Goal: Transaction & Acquisition: Purchase product/service

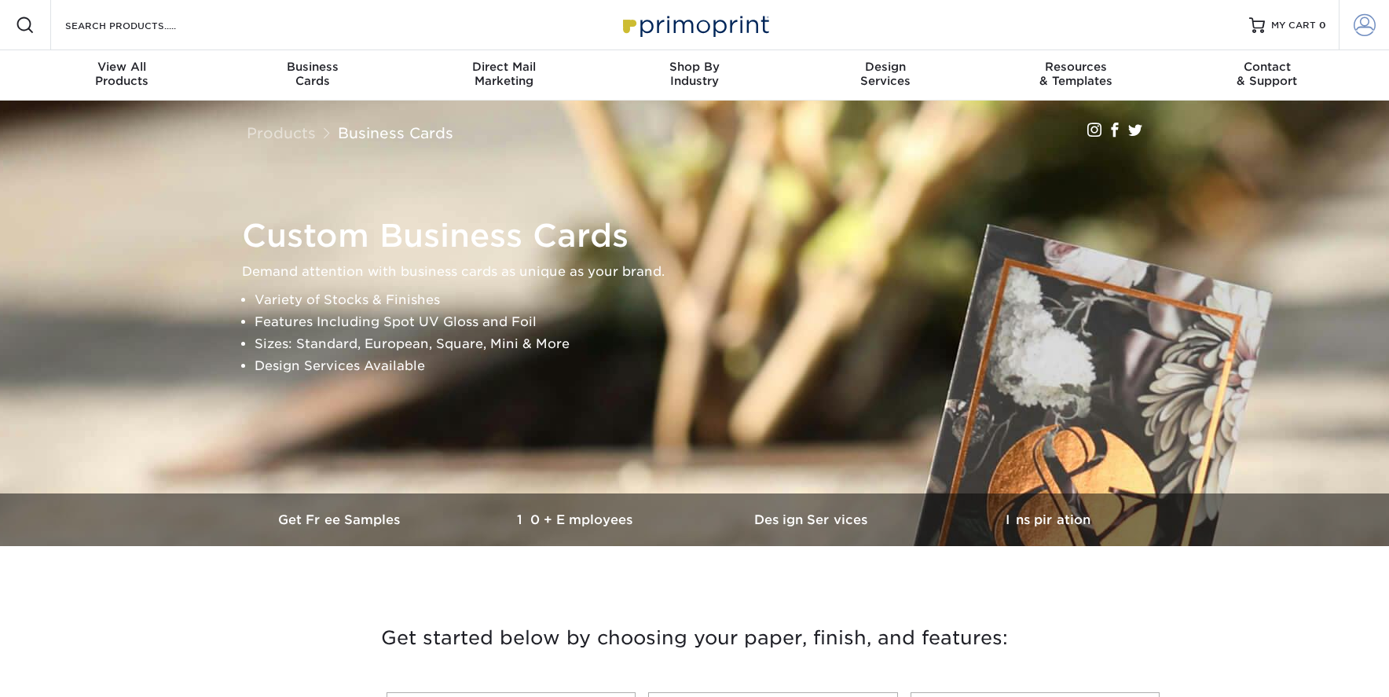
click at [1361, 30] on span at bounding box center [1364, 25] width 22 height 22
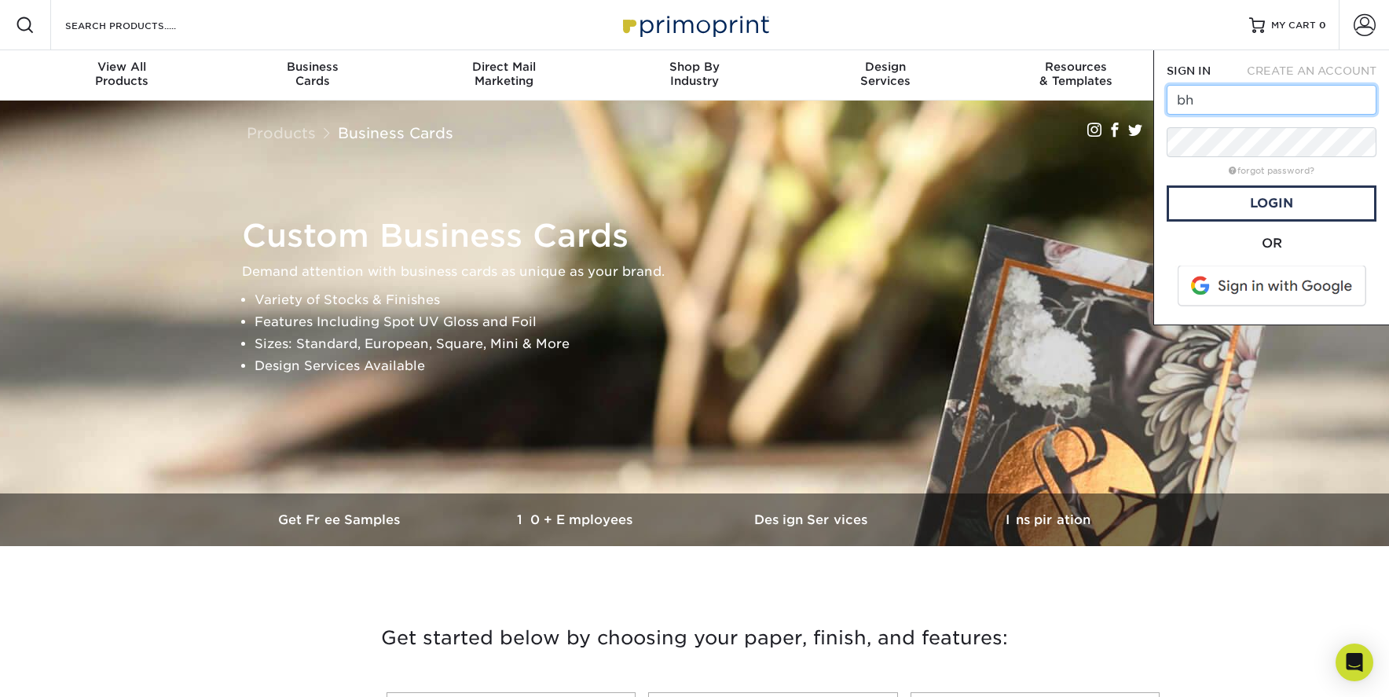
type input "[EMAIL_ADDRESS][DOMAIN_NAME]"
click at [1256, 208] on link "Login" at bounding box center [1272, 203] width 210 height 36
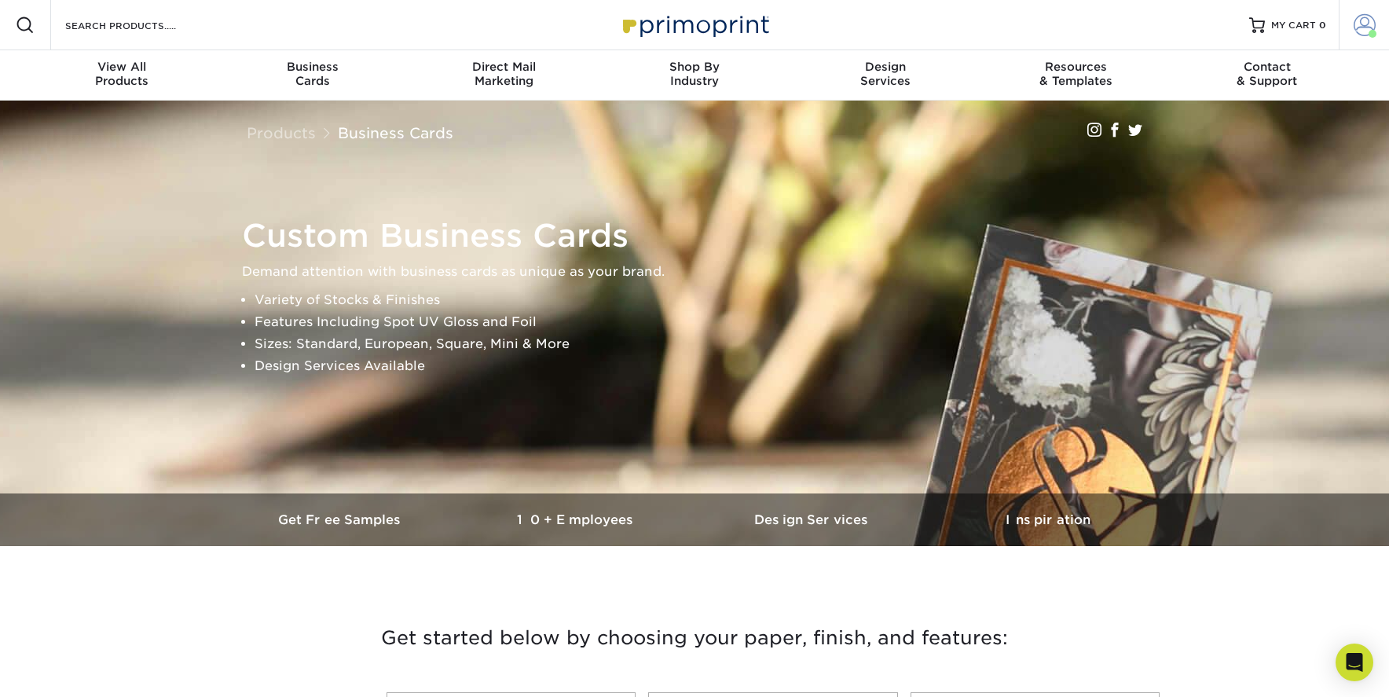
click at [1353, 20] on span at bounding box center [1364, 25] width 22 height 22
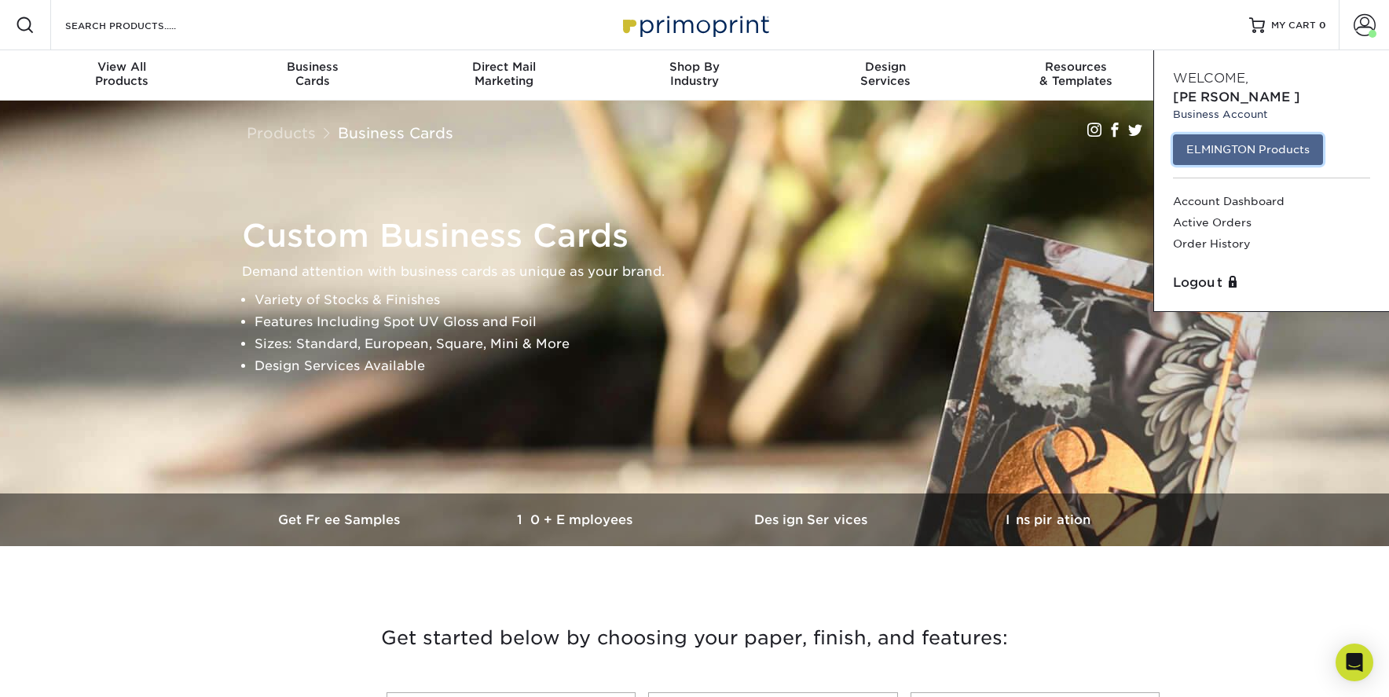
click at [1229, 137] on link "ELMINGTON Products" at bounding box center [1248, 149] width 150 height 30
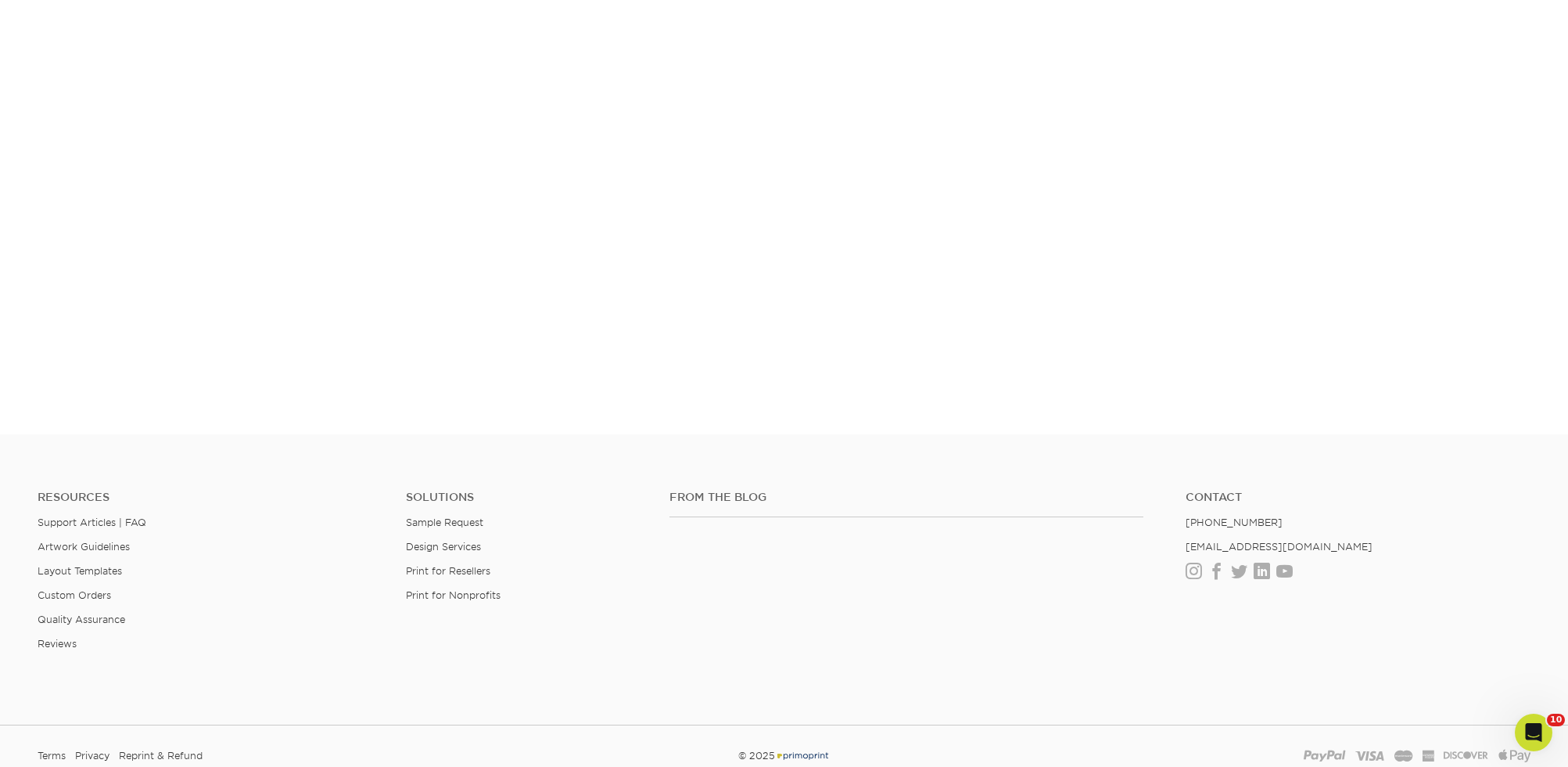
scroll to position [414, 0]
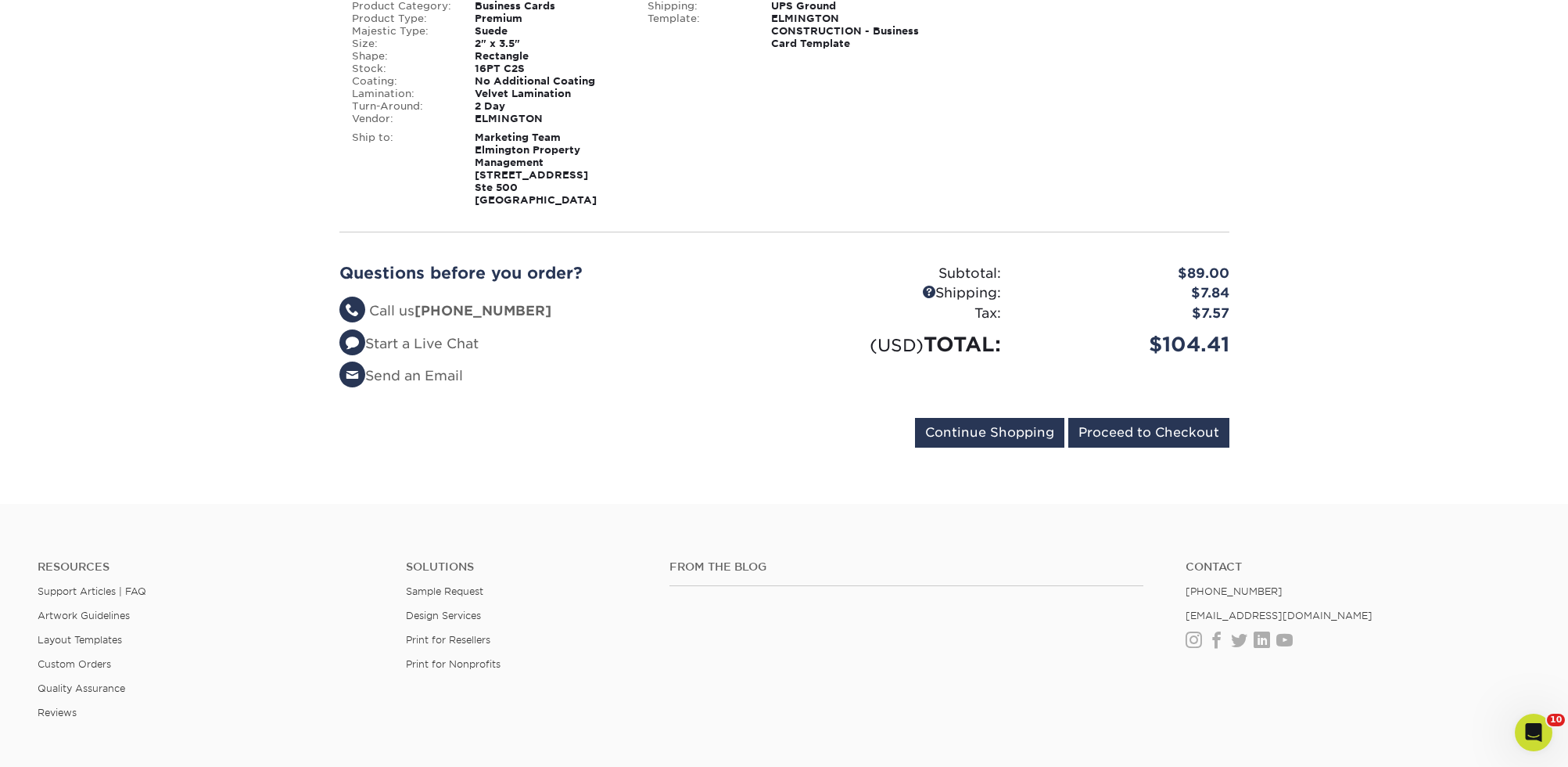
scroll to position [261, 0]
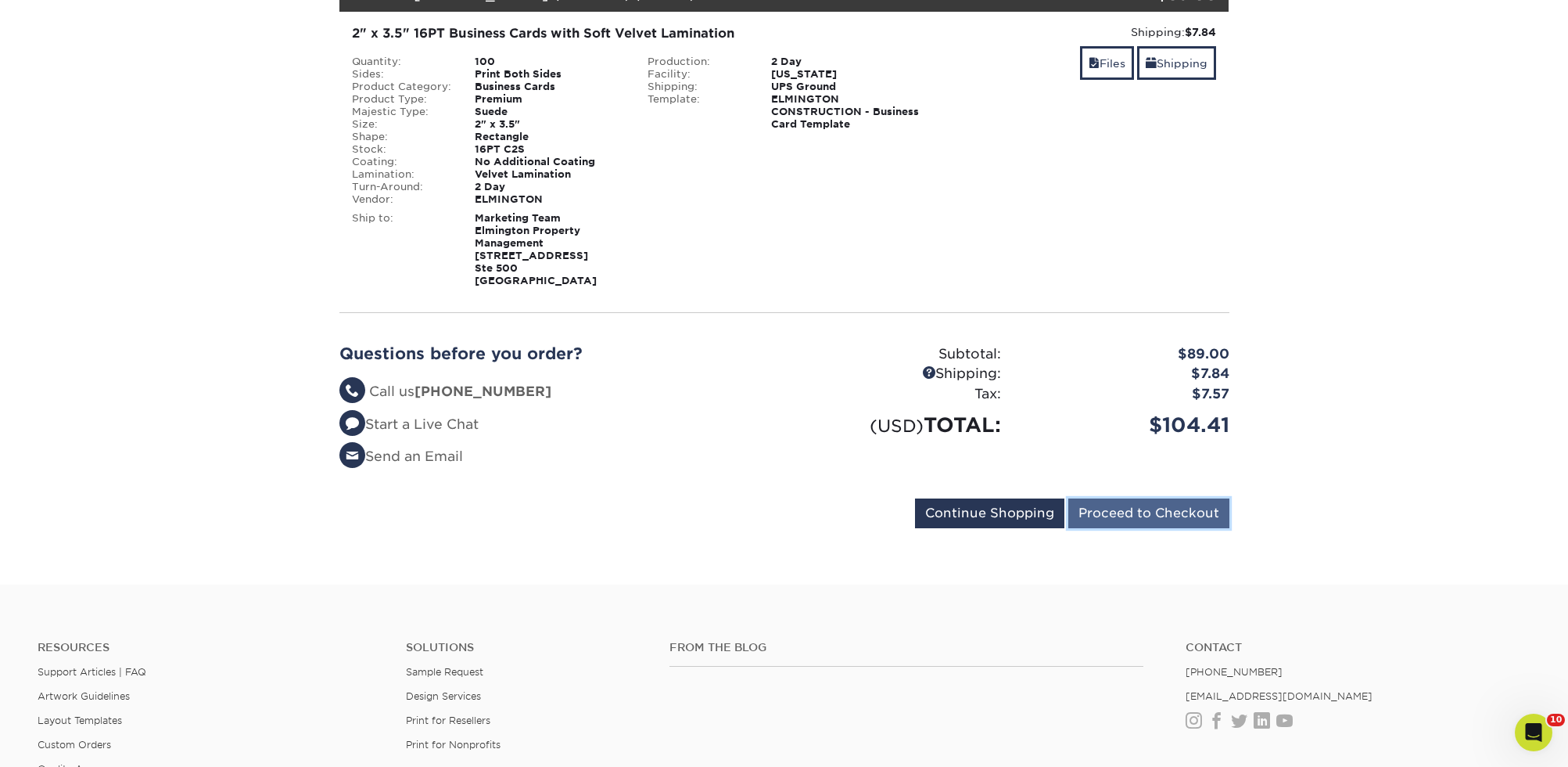
click at [1154, 509] on input "Proceed to Checkout" at bounding box center [1149, 513] width 161 height 30
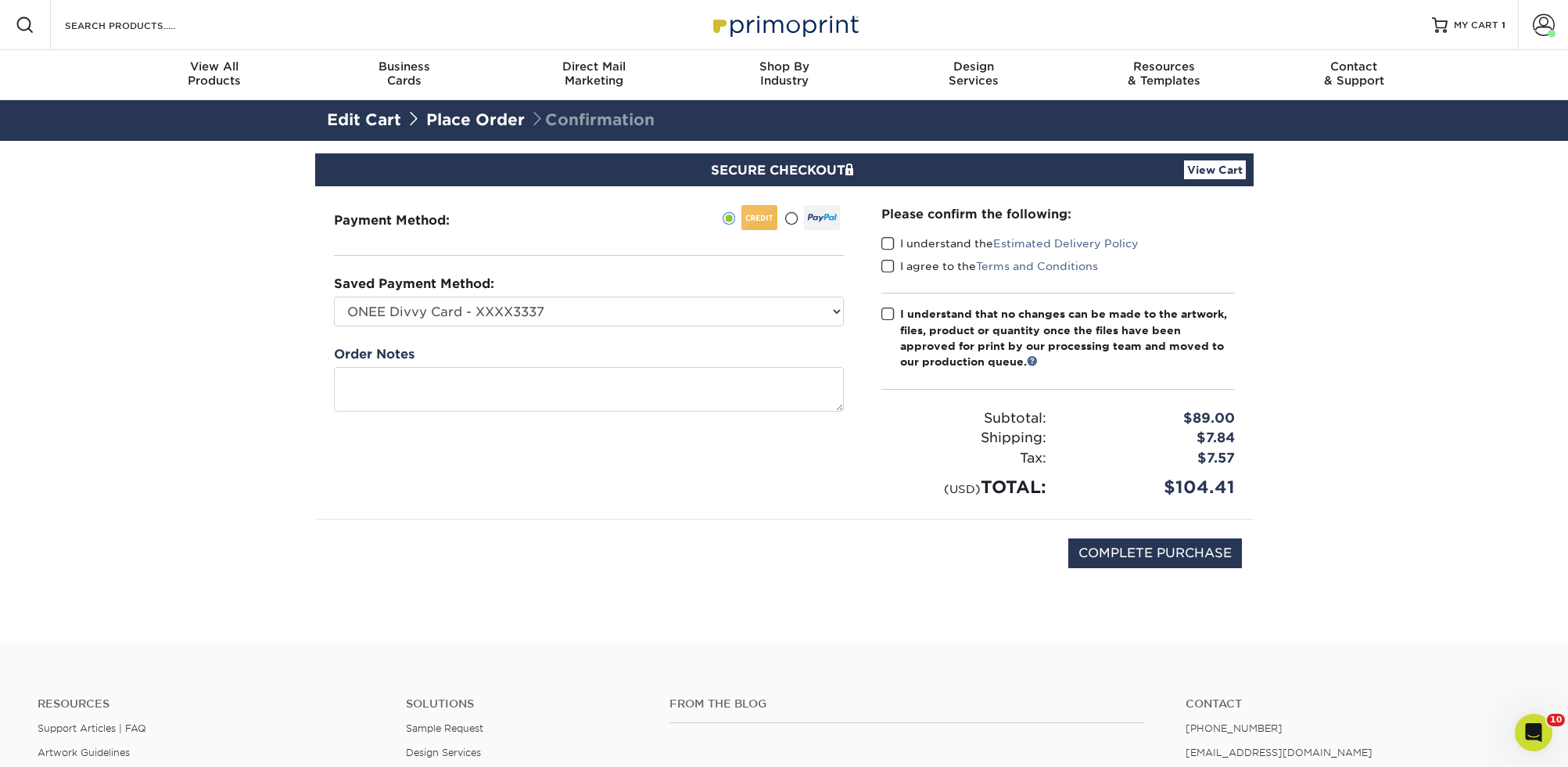
click at [888, 246] on span at bounding box center [887, 243] width 13 height 15
click at [0, 0] on input "I understand the Estimated Delivery Policy" at bounding box center [0, 0] width 0 height 0
click at [888, 269] on span at bounding box center [887, 266] width 13 height 15
click at [0, 0] on input "I agree to the Terms and Conditions" at bounding box center [0, 0] width 0 height 0
click at [886, 313] on span at bounding box center [887, 314] width 13 height 15
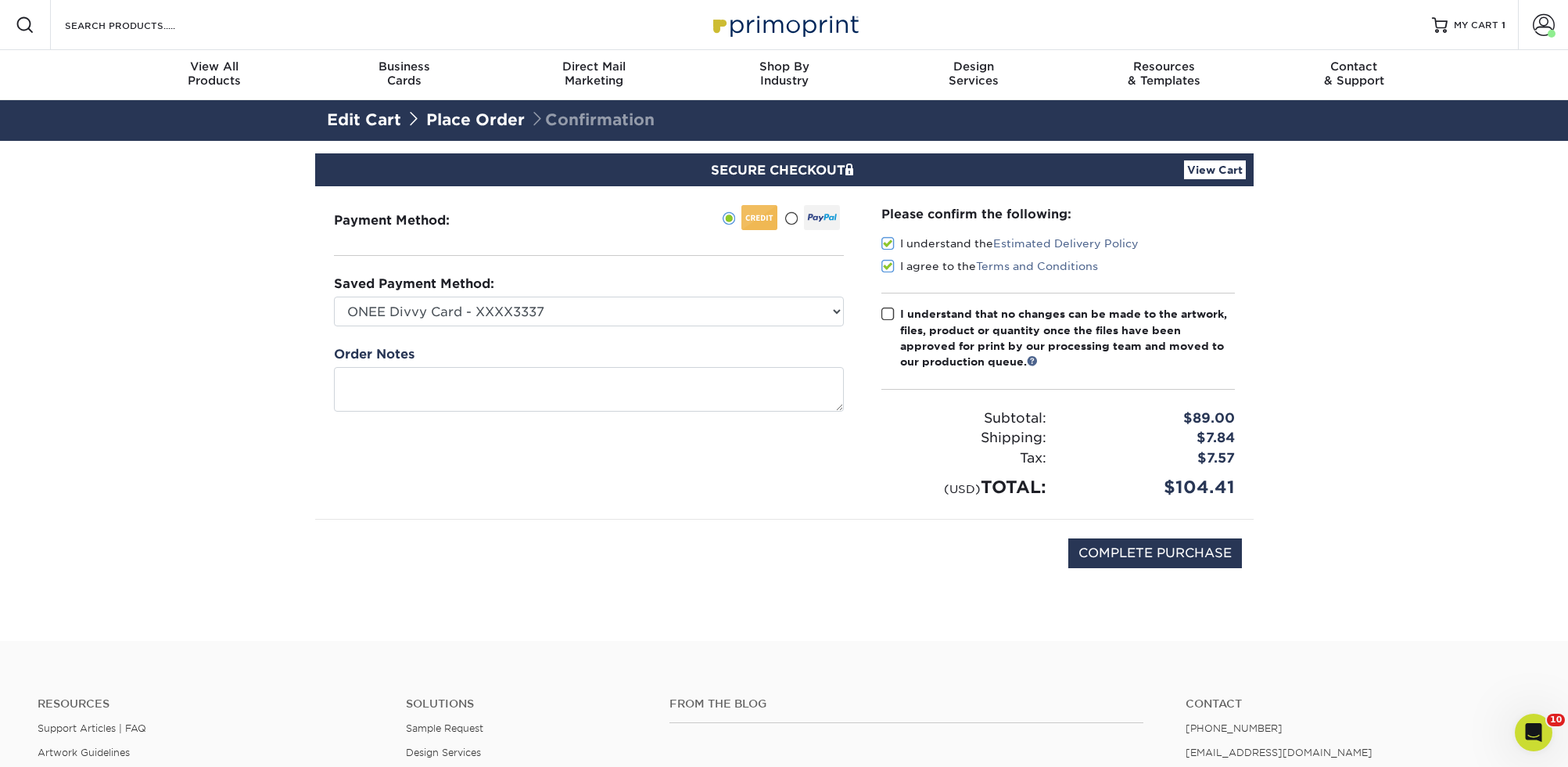
click at [0, 0] on input "I understand that no changes can be made to the artwork, files, product or quan…" at bounding box center [0, 0] width 0 height 0
click at [1151, 550] on input "COMPLETE PURCHASE" at bounding box center [1155, 553] width 173 height 30
type input "PROCESSING, PLEASE WAIT..."
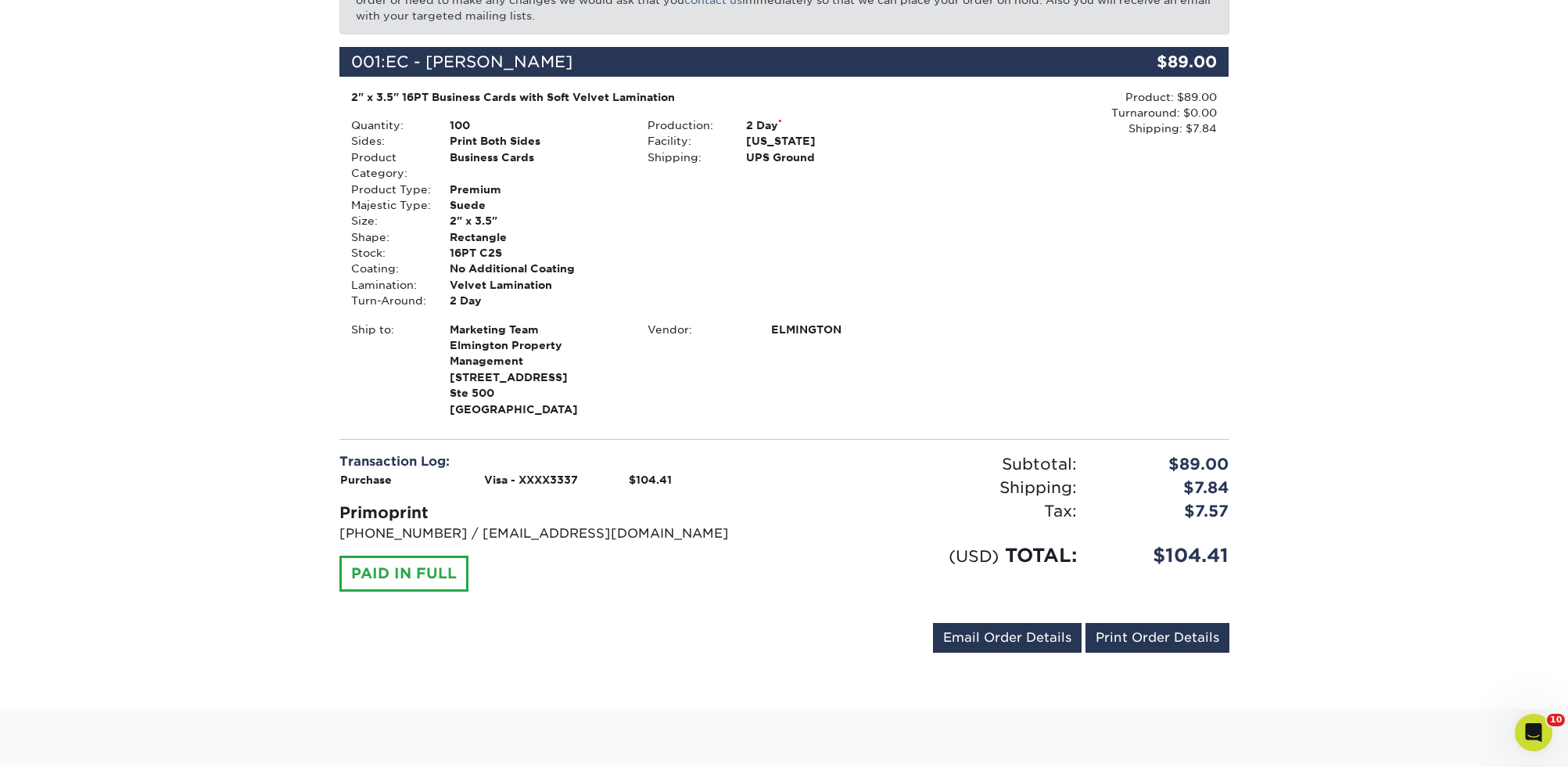
scroll to position [396, 0]
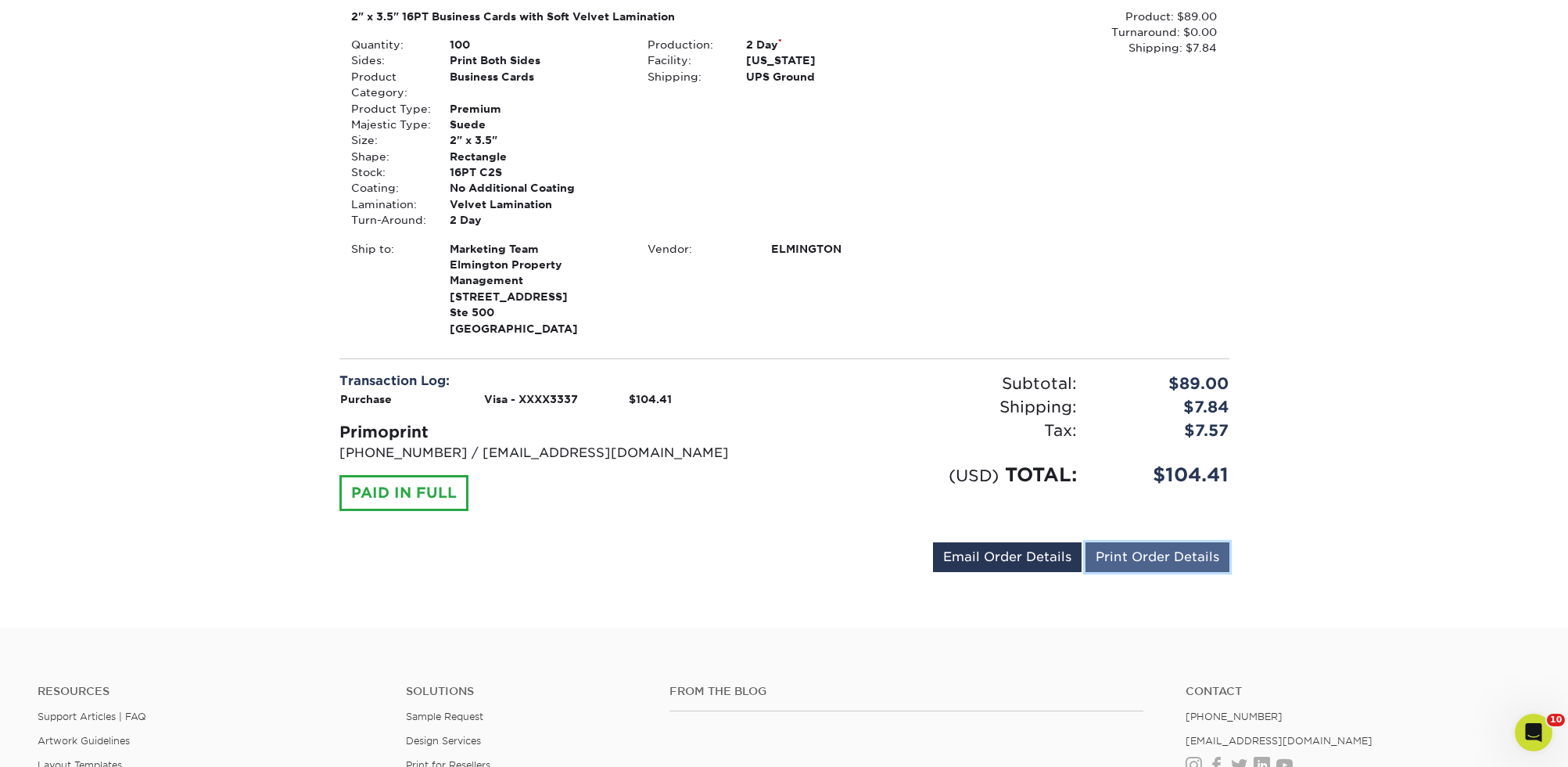
click at [1105, 553] on link "Print Order Details" at bounding box center [1157, 557] width 144 height 30
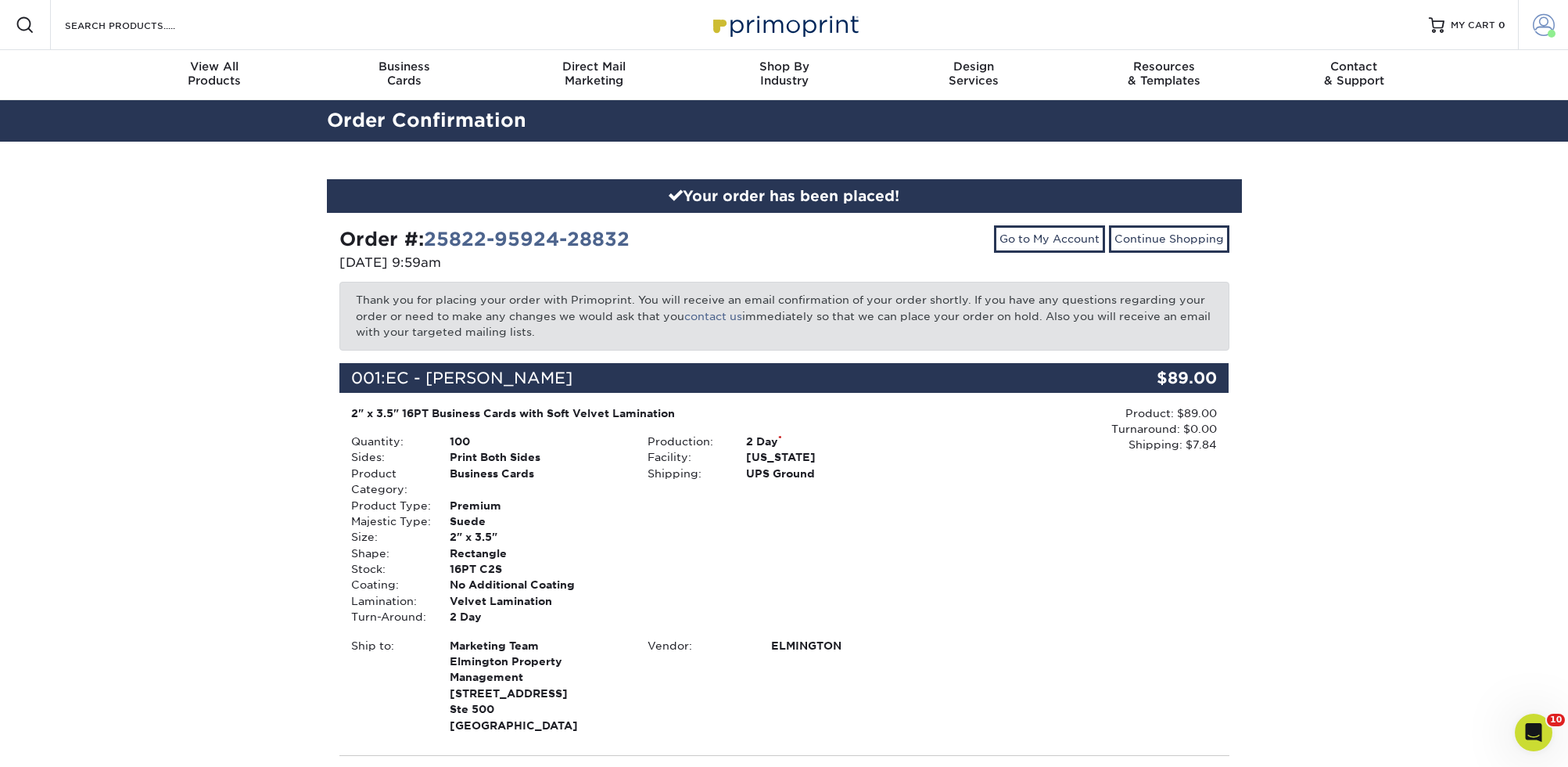
click at [1555, 26] on link "Account" at bounding box center [1543, 25] width 50 height 50
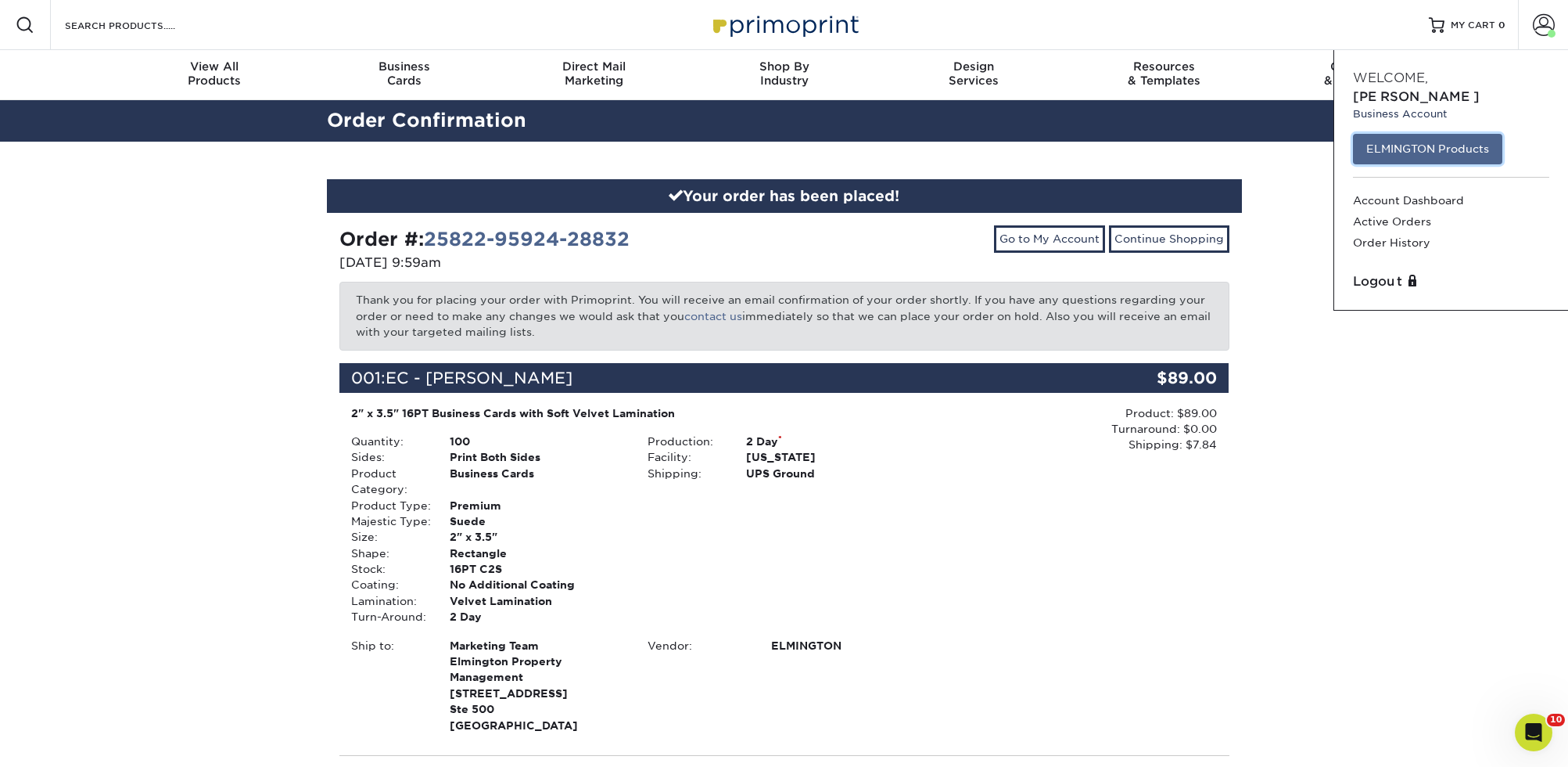
click at [1478, 133] on link "ELMINGTON Products" at bounding box center [1428, 148] width 149 height 30
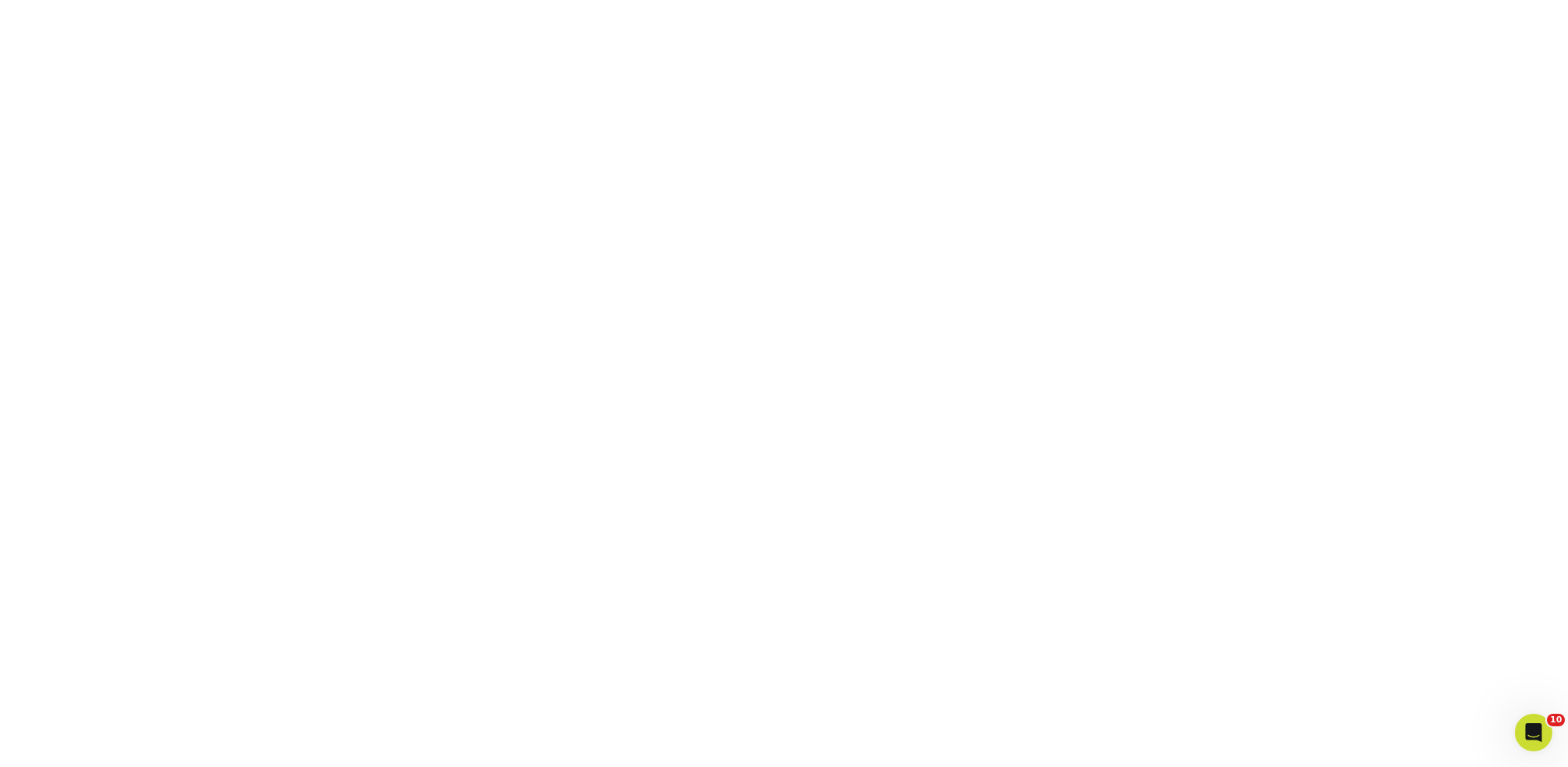
scroll to position [414, 0]
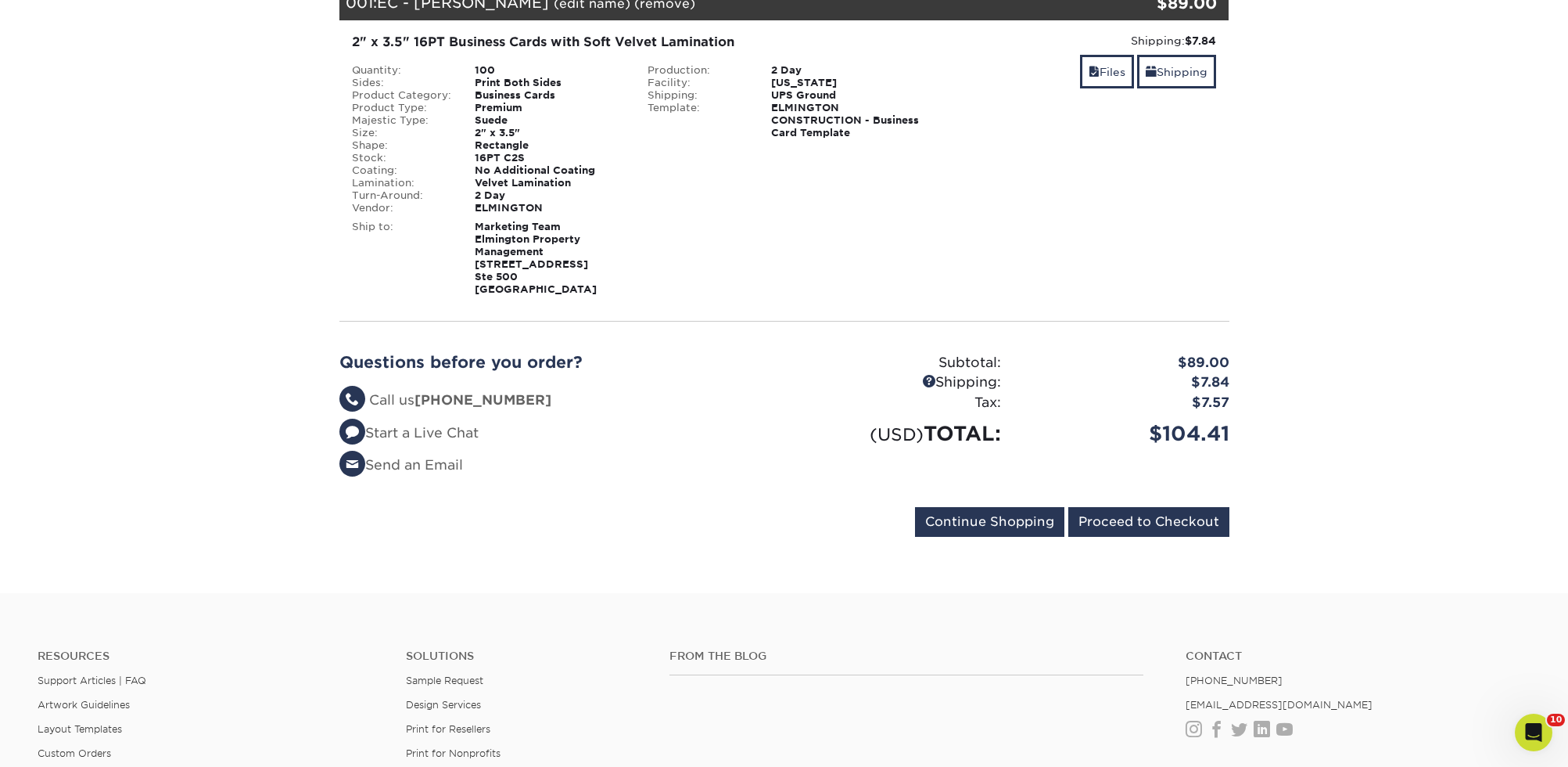
scroll to position [232, 0]
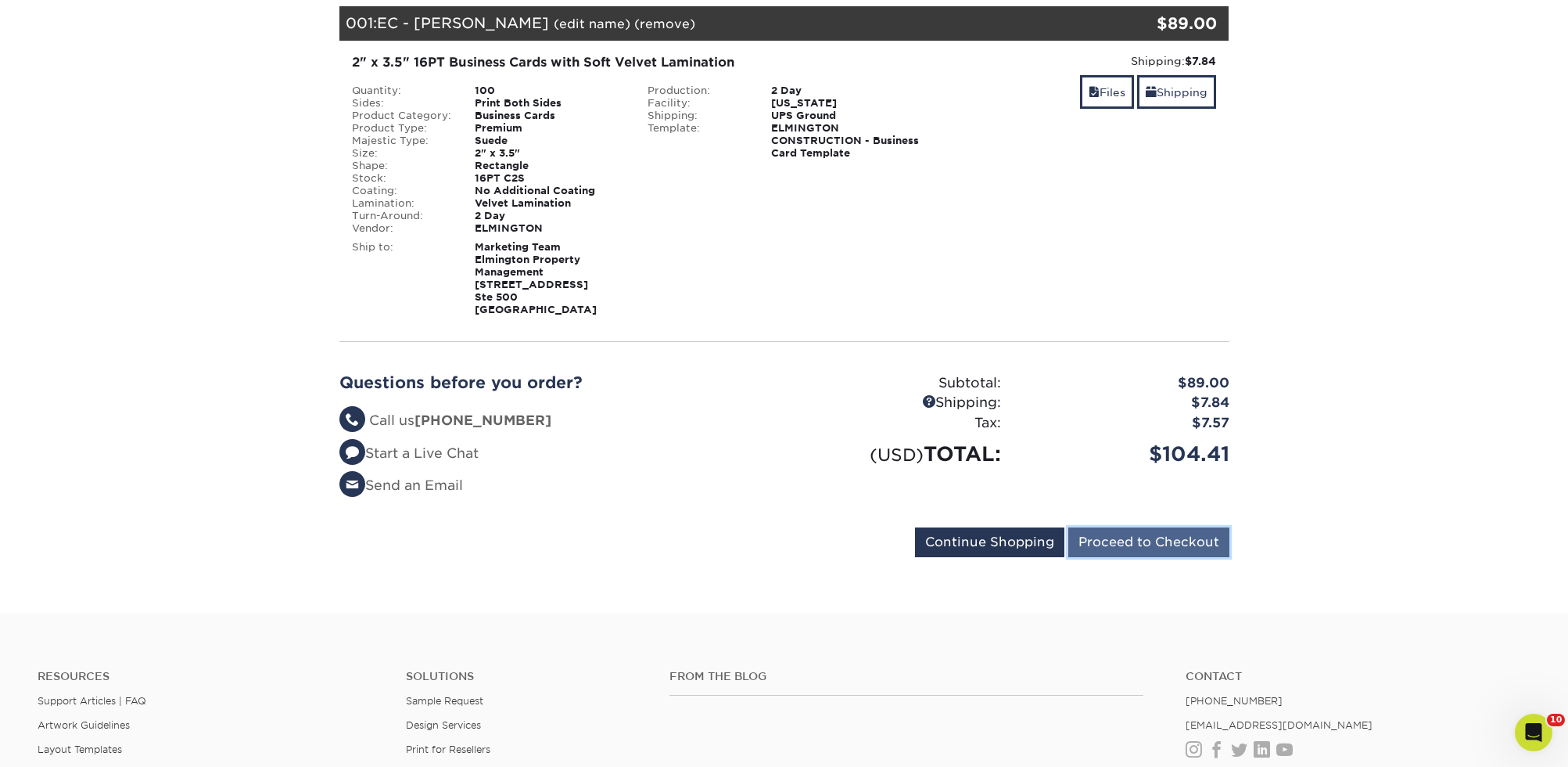
click at [1170, 530] on input "Proceed to Checkout" at bounding box center [1149, 542] width 161 height 30
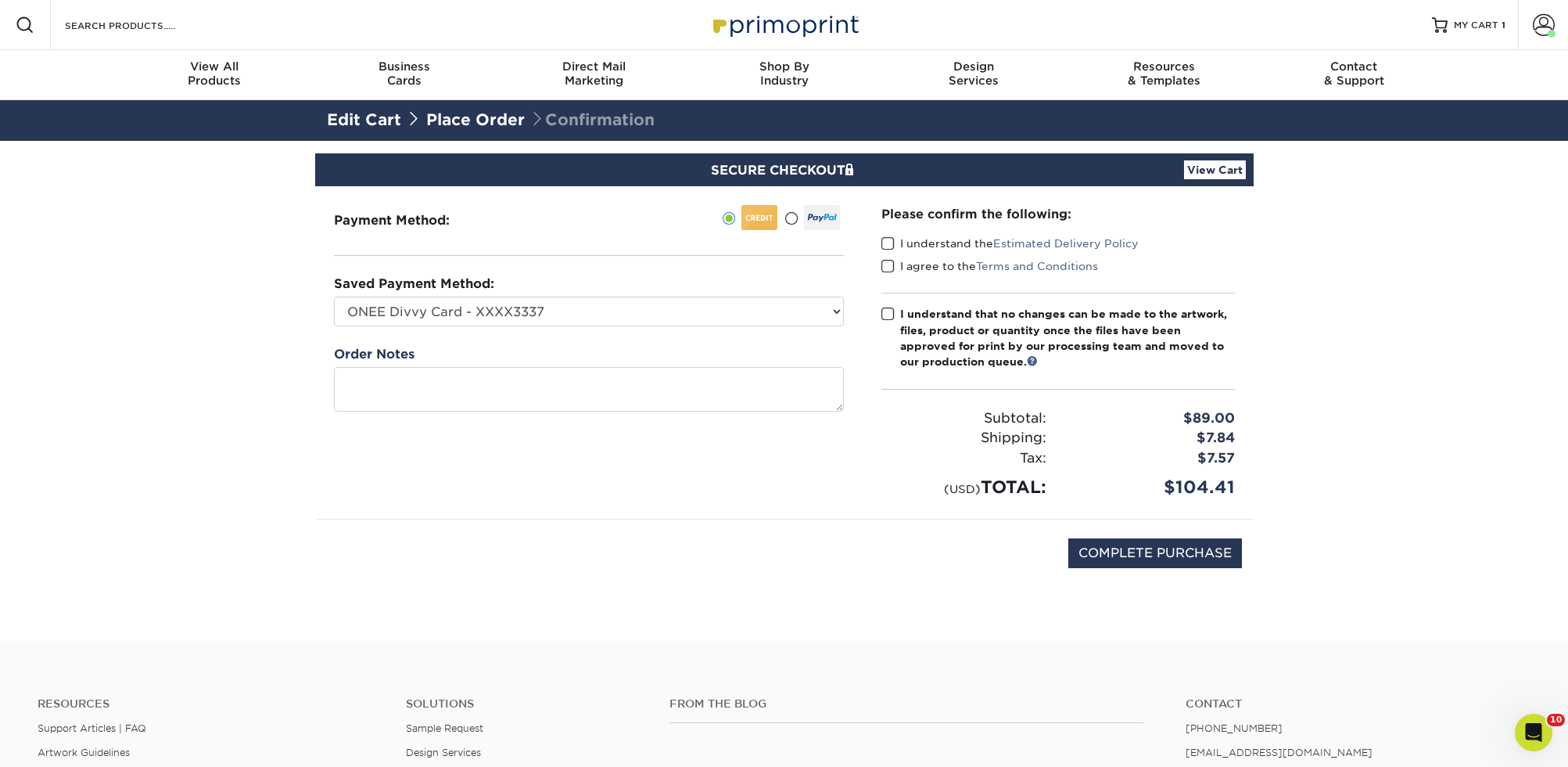
click at [887, 247] on span at bounding box center [887, 243] width 13 height 15
click at [0, 0] on input "I understand the Estimated Delivery Policy" at bounding box center [0, 0] width 0 height 0
click at [890, 267] on span at bounding box center [887, 266] width 13 height 15
click at [0, 0] on input "I agree to the Terms and Conditions" at bounding box center [0, 0] width 0 height 0
click at [890, 310] on span at bounding box center [887, 314] width 13 height 15
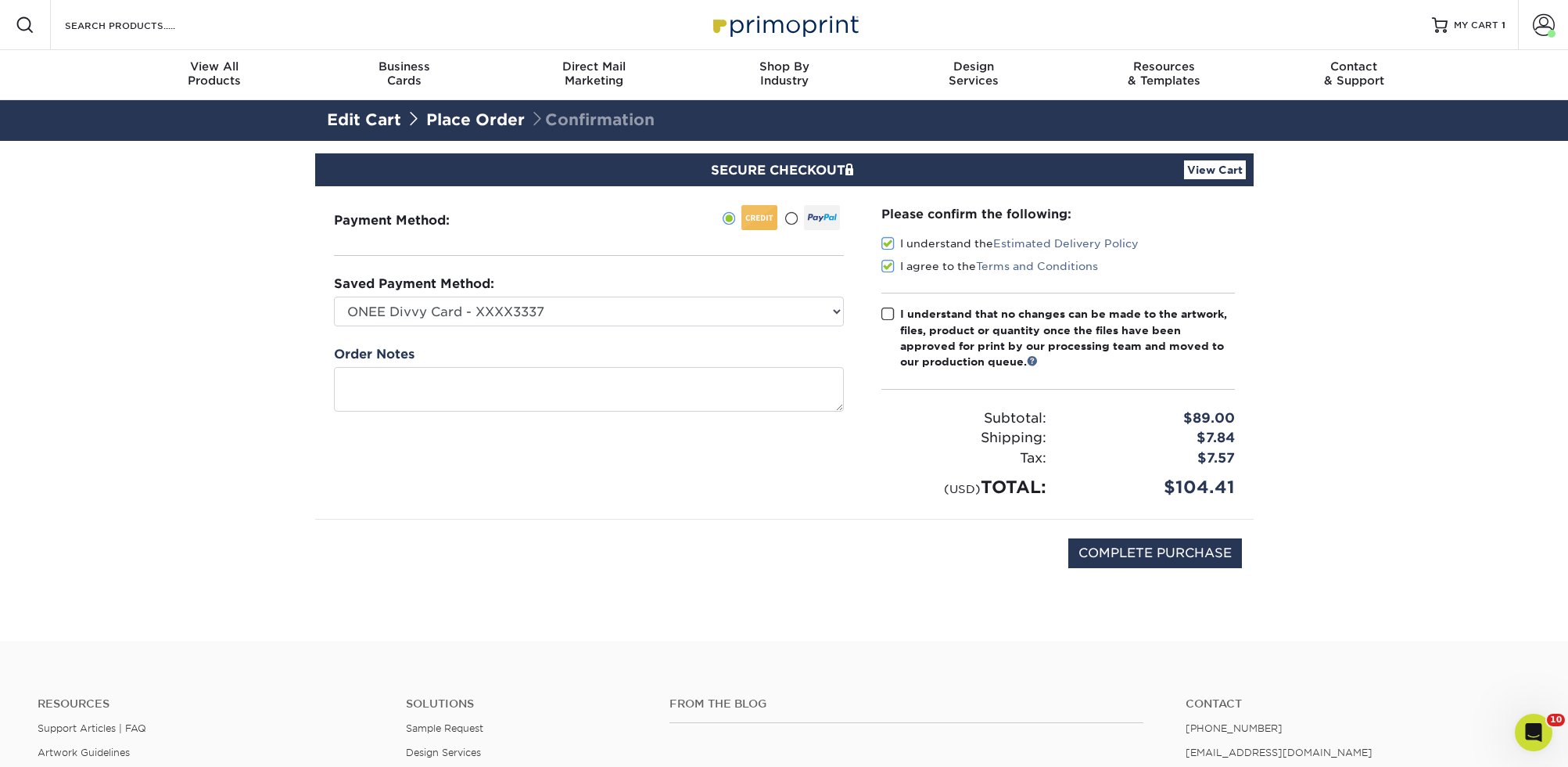
click at [0, 0] on input "I understand that no changes can be made to the artwork, files, product or quan…" at bounding box center [0, 0] width 0 height 0
click at [1141, 549] on input "COMPLETE PURCHASE" at bounding box center [1155, 553] width 173 height 30
type input "PROCESSING, PLEASE WAIT..."
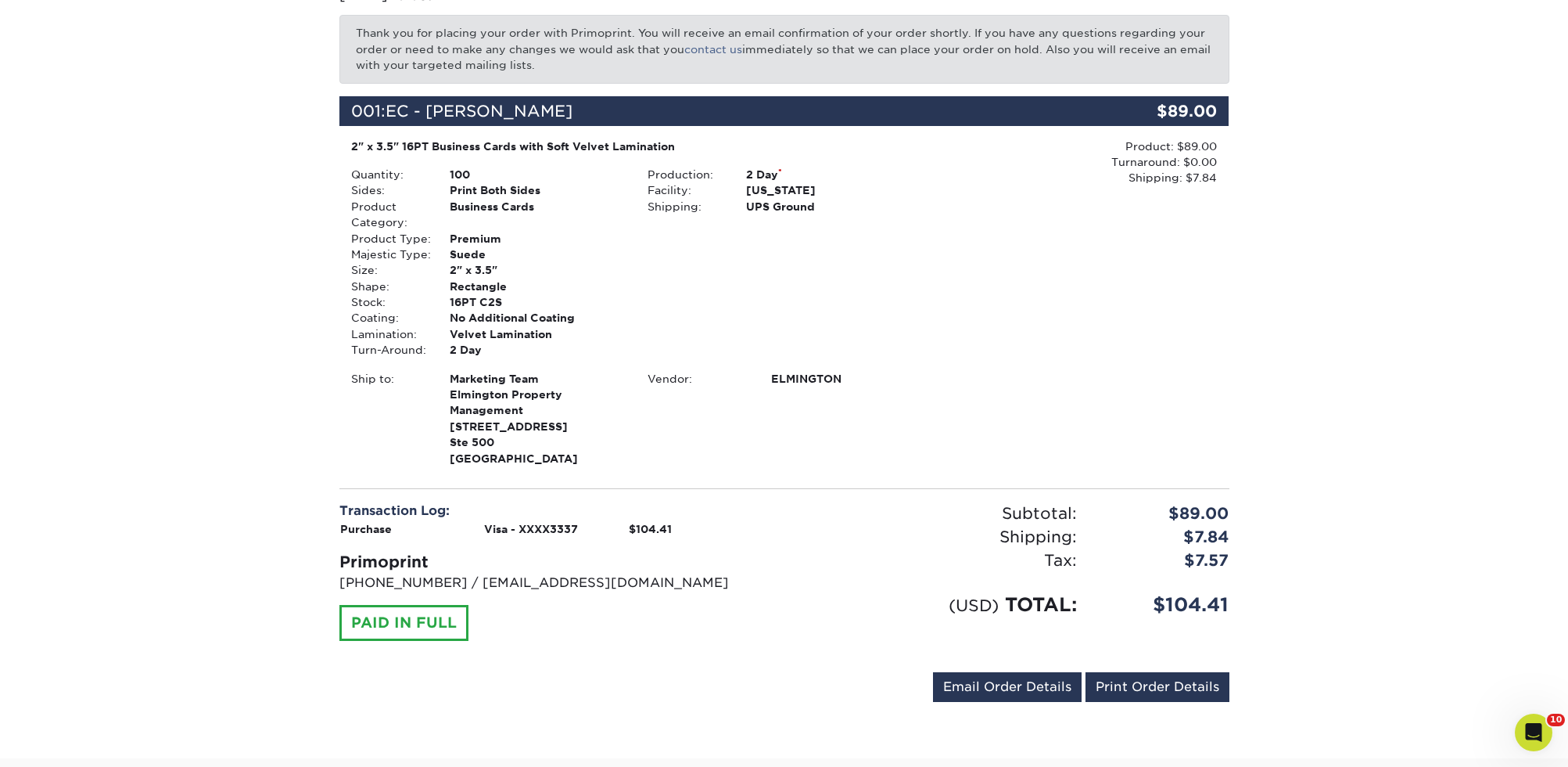
scroll to position [447, 0]
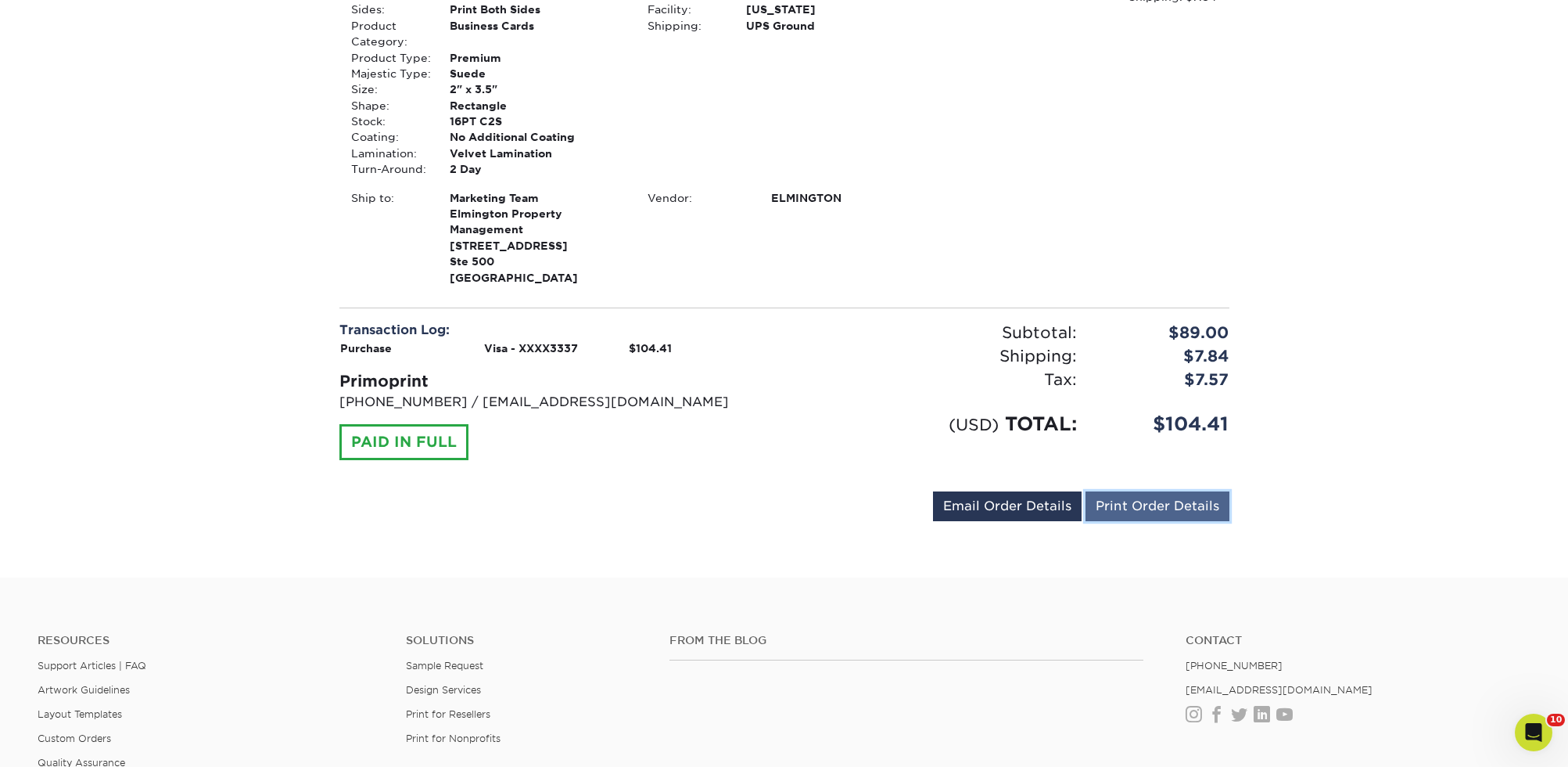
click at [1162, 507] on link "Print Order Details" at bounding box center [1157, 506] width 144 height 30
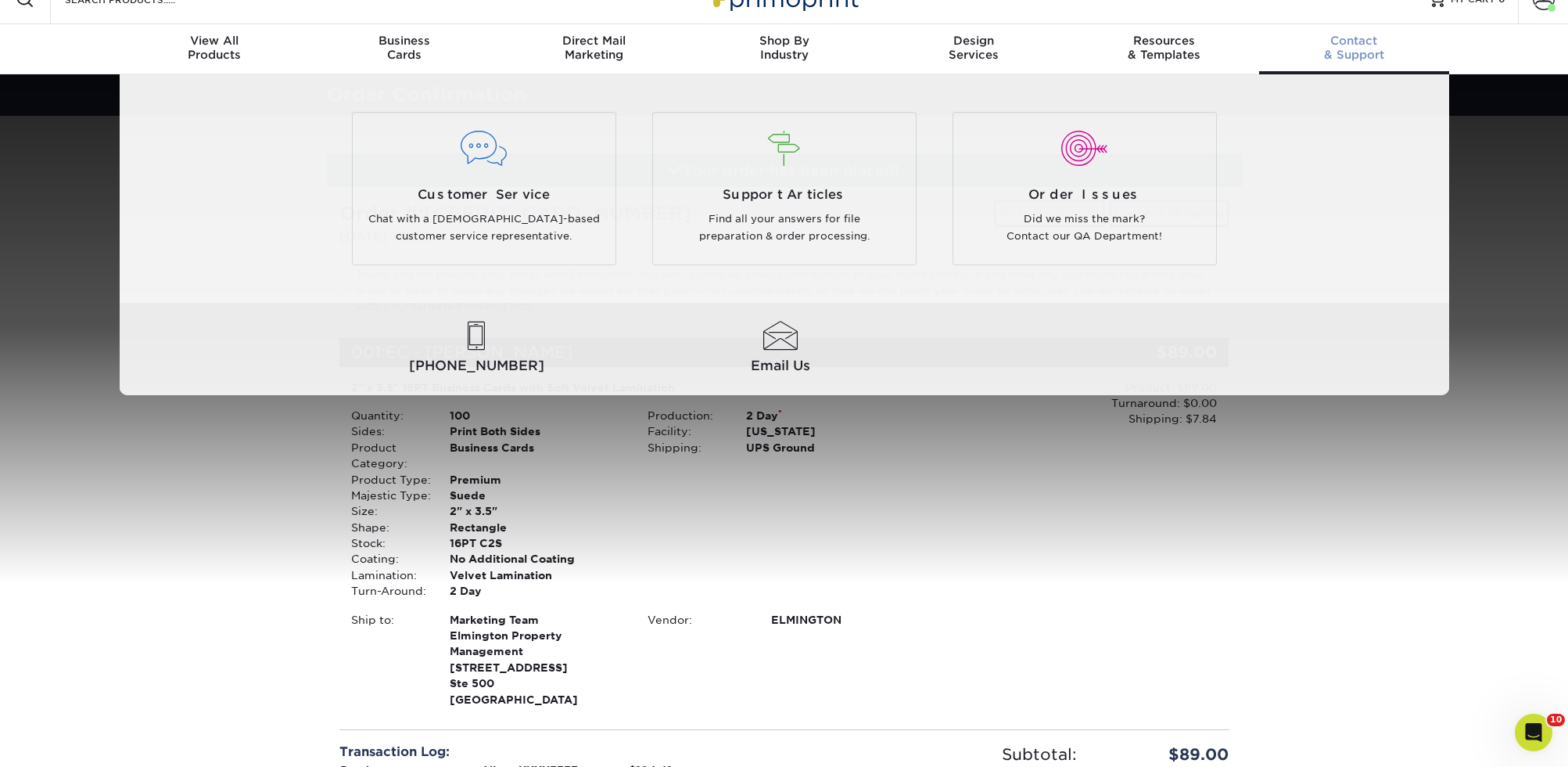
scroll to position [0, 0]
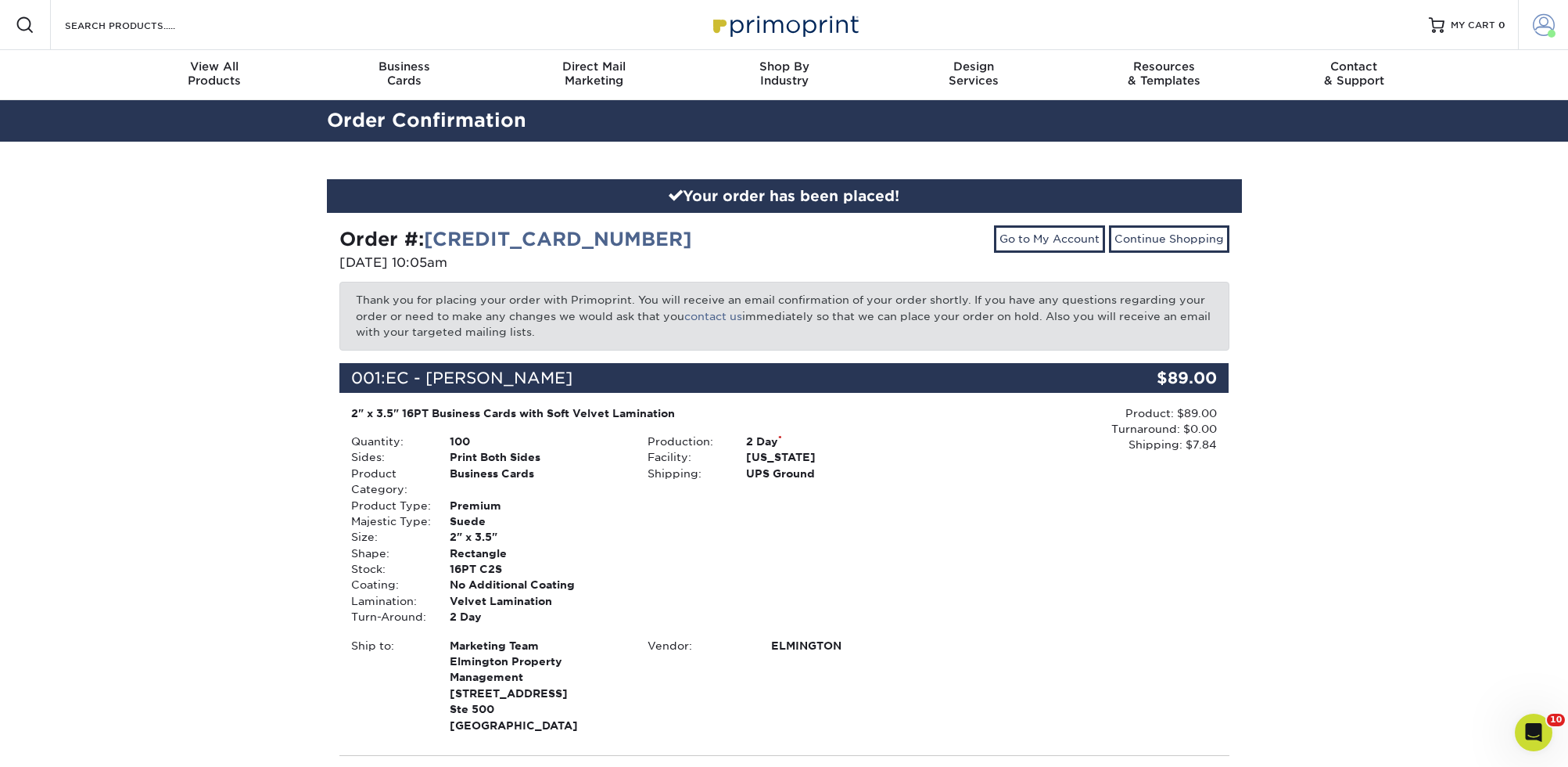
click at [1525, 29] on link "Account" at bounding box center [1543, 25] width 50 height 50
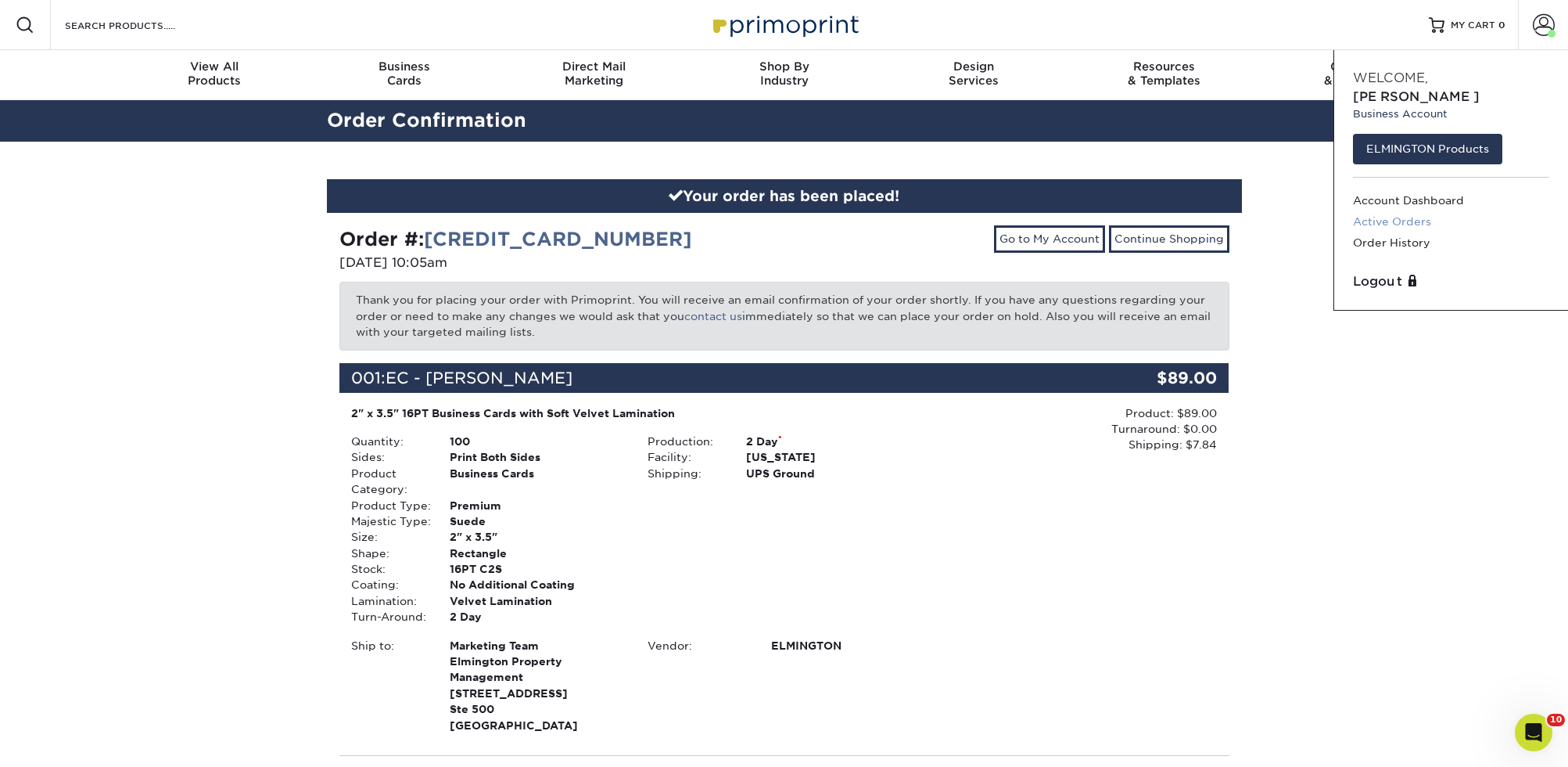
click at [1424, 211] on link "Active Orders" at bounding box center [1451, 221] width 196 height 21
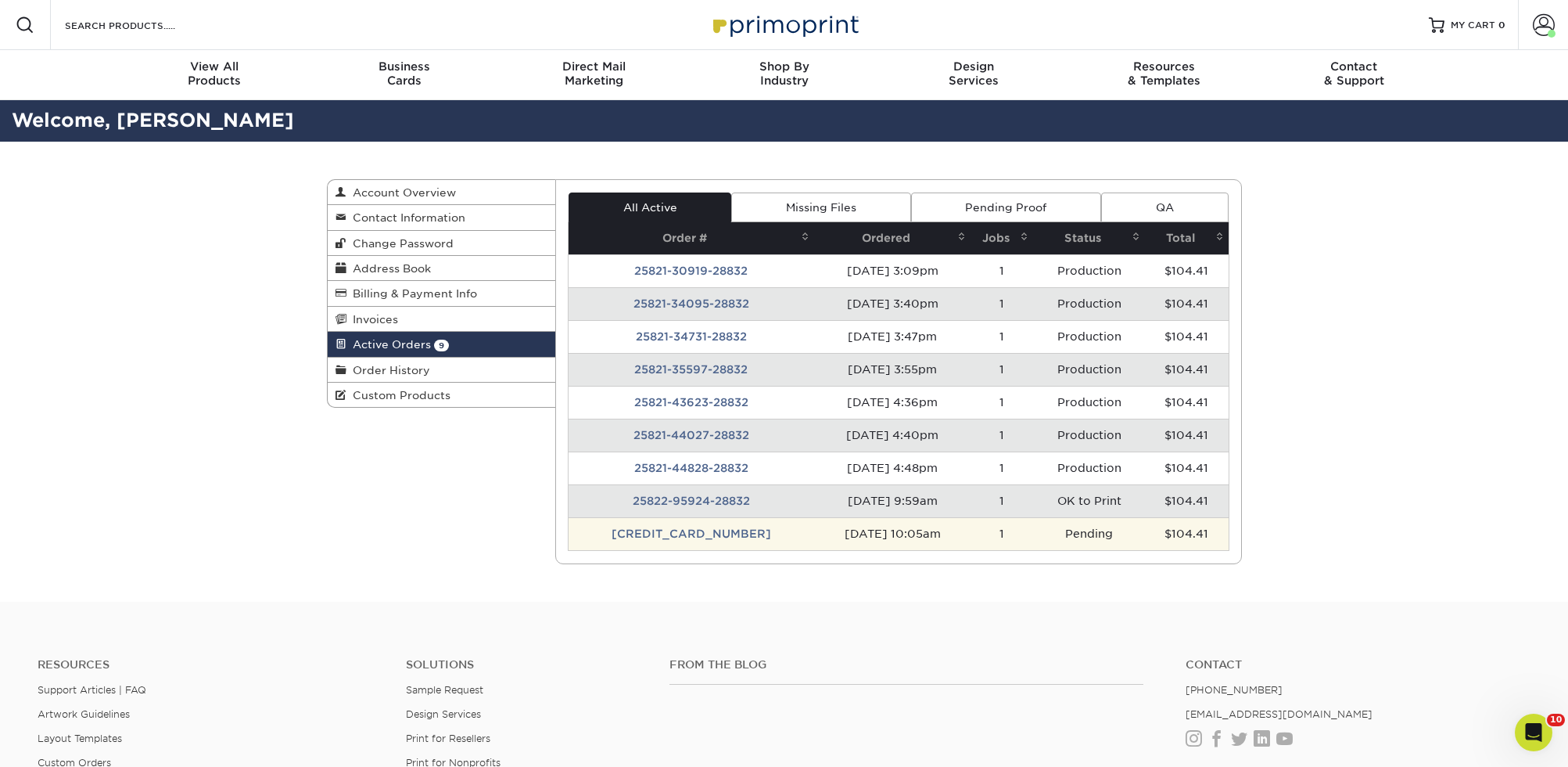
click at [682, 535] on td "[CREDIT_CARD_NUMBER]" at bounding box center [691, 533] width 246 height 33
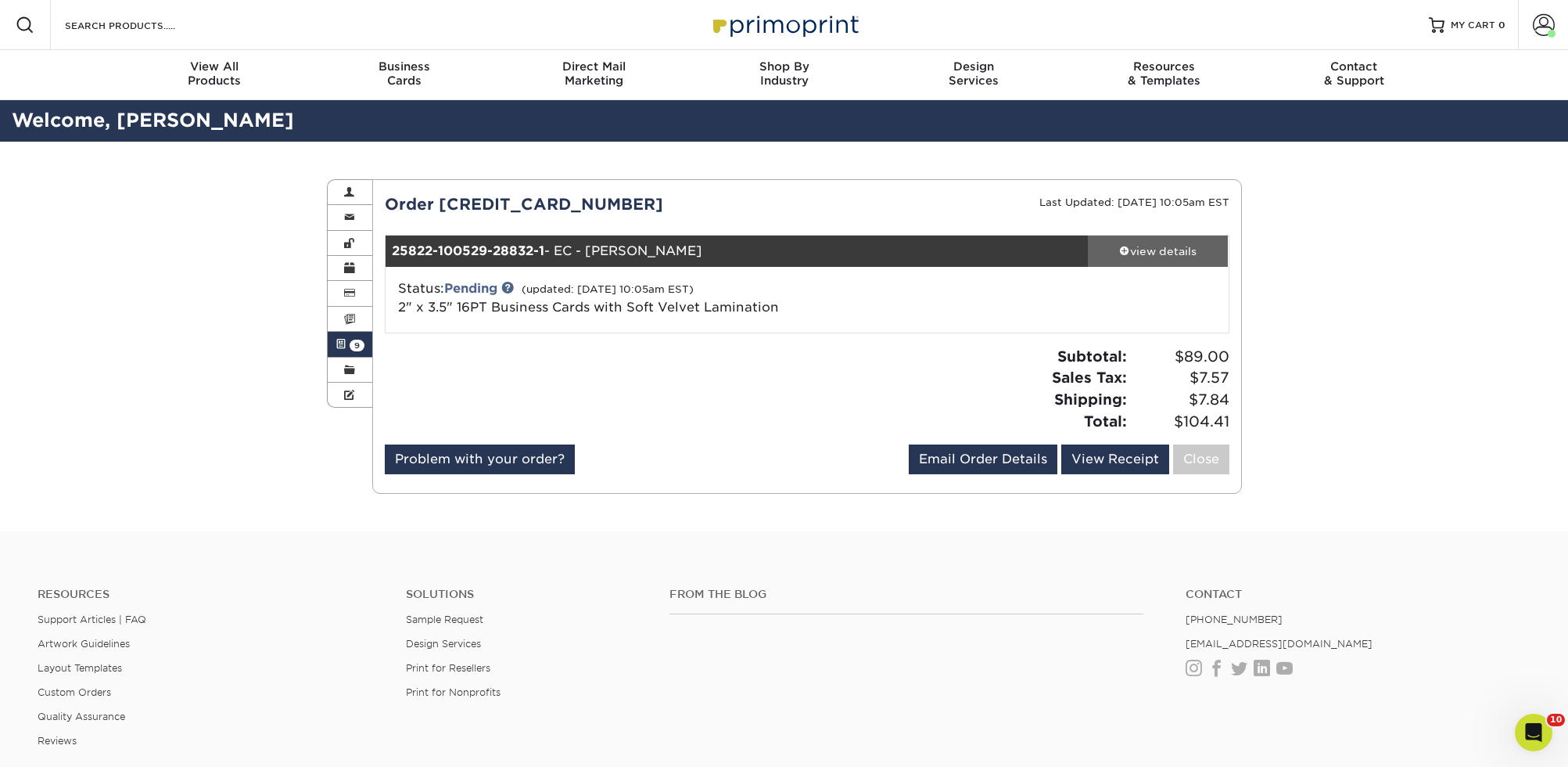
click at [1137, 250] on div "view details" at bounding box center [1158, 251] width 140 height 16
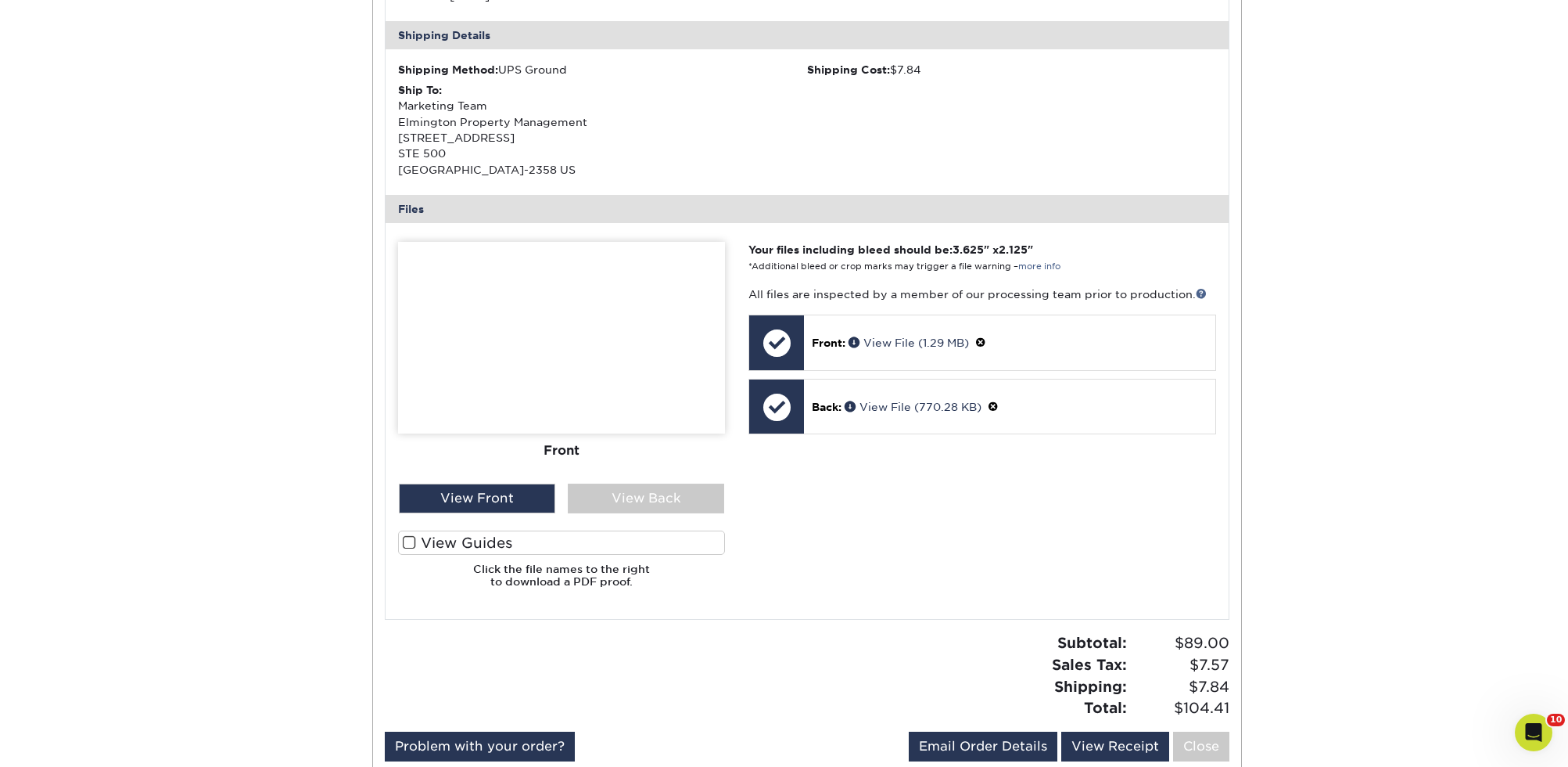
scroll to position [628, 0]
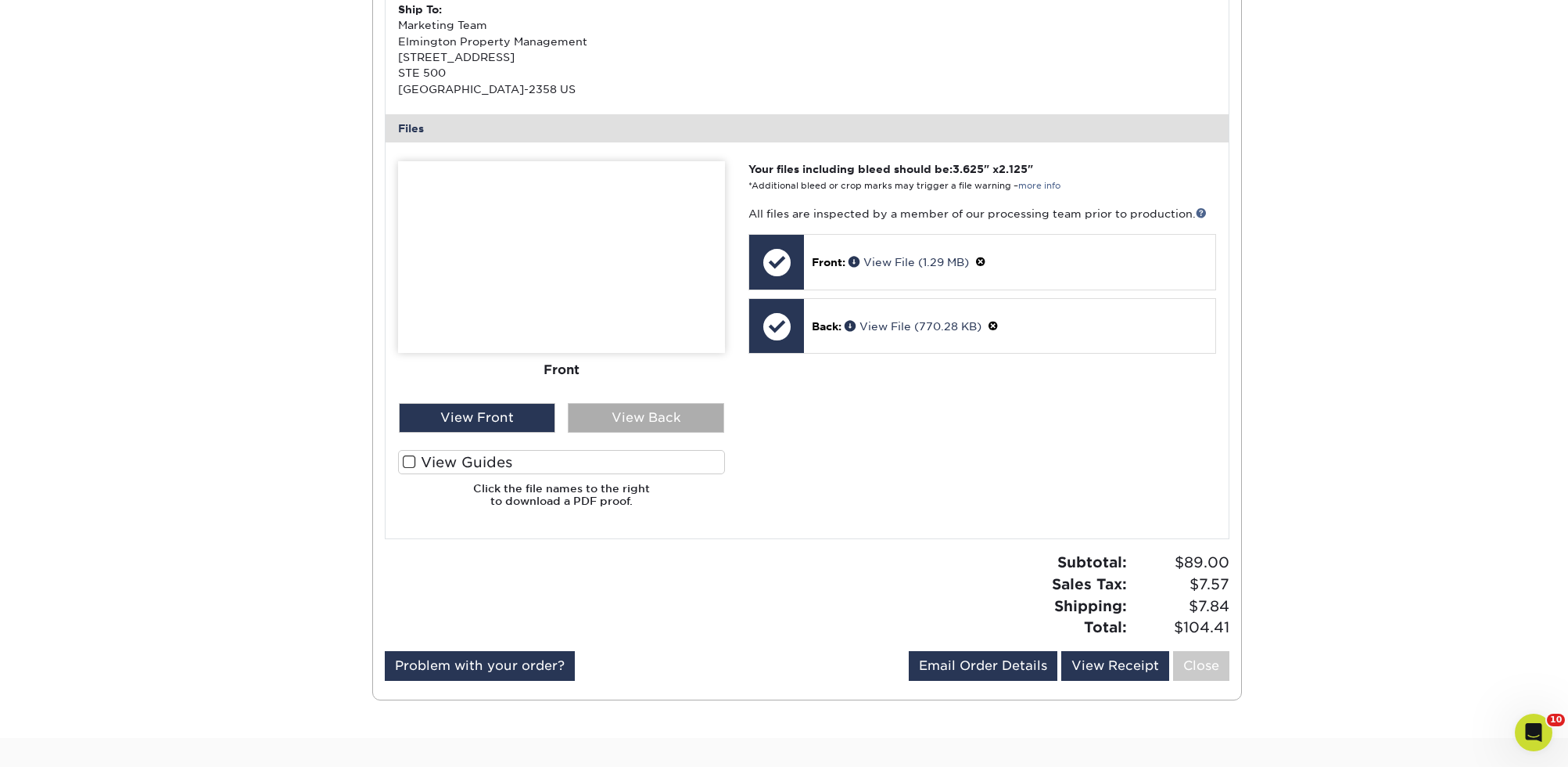
click at [635, 412] on div "View Back" at bounding box center [645, 418] width 156 height 30
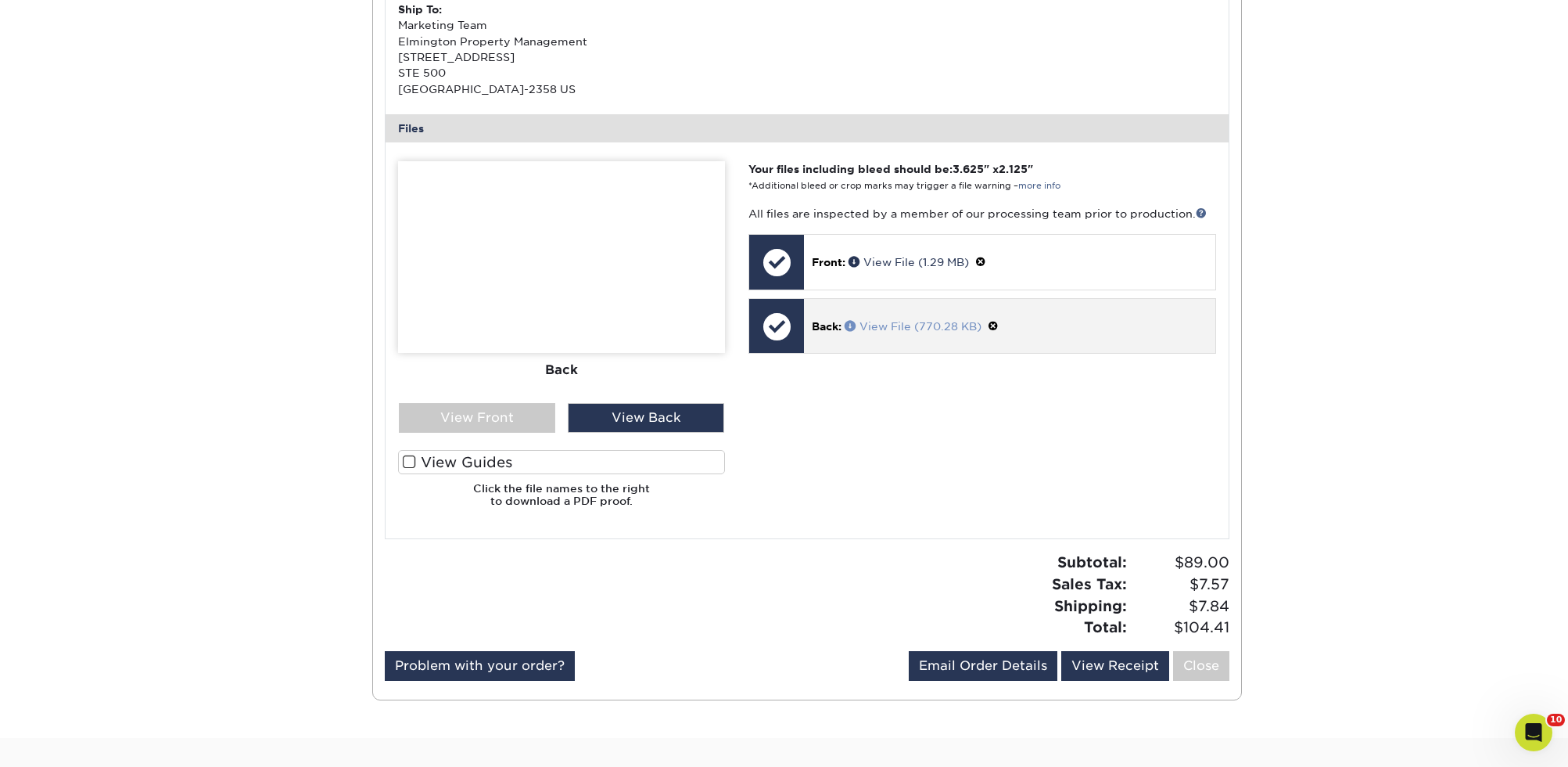
click at [899, 323] on link "View File (770.28 KB)" at bounding box center [912, 326] width 136 height 13
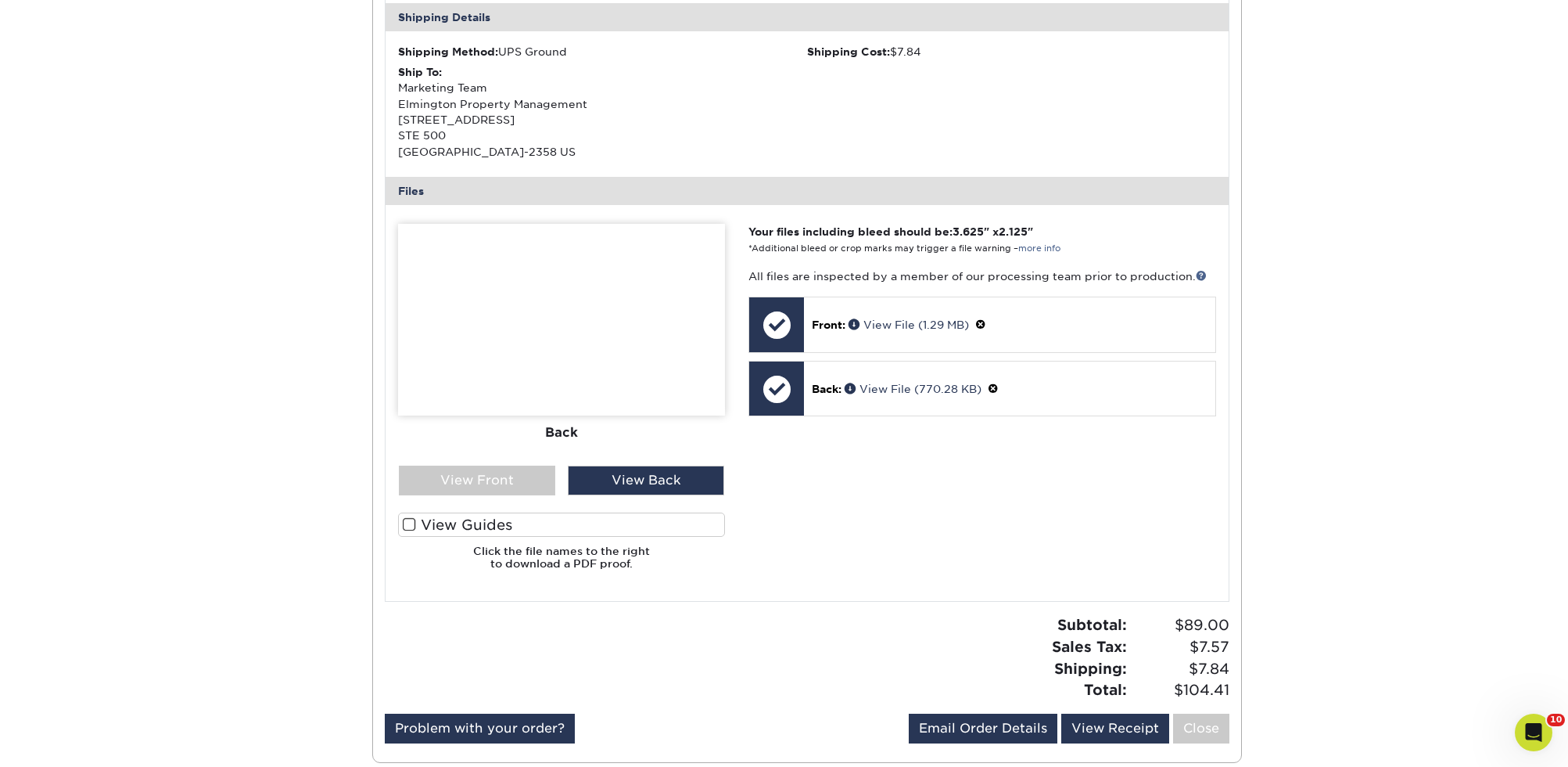
scroll to position [484, 0]
